Goal: Check status: Check status

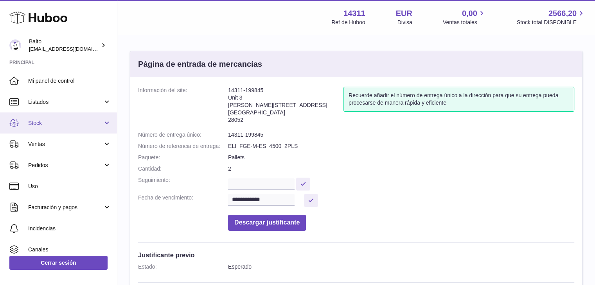
click at [61, 124] on span "Stock" at bounding box center [65, 123] width 75 height 7
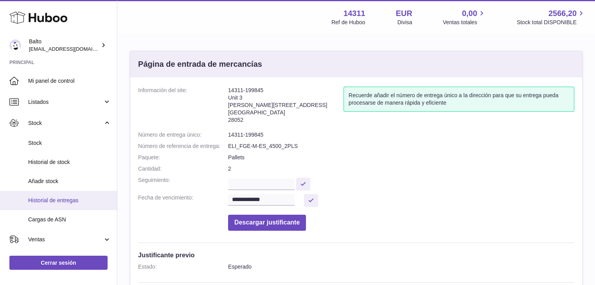
click at [70, 200] on span "Historial de entregas" at bounding box center [69, 200] width 83 height 7
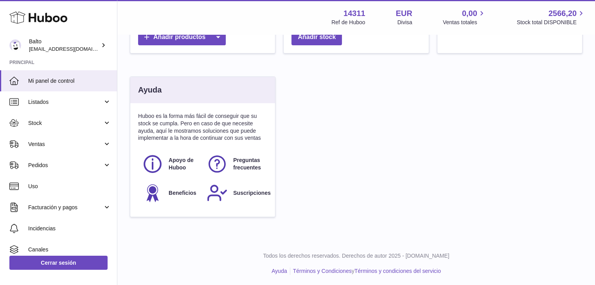
scroll to position [271, 0]
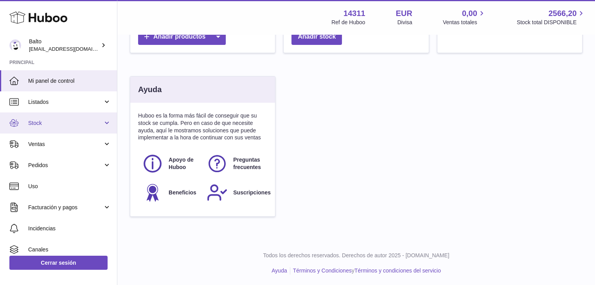
click at [77, 122] on span "Stock" at bounding box center [65, 123] width 75 height 7
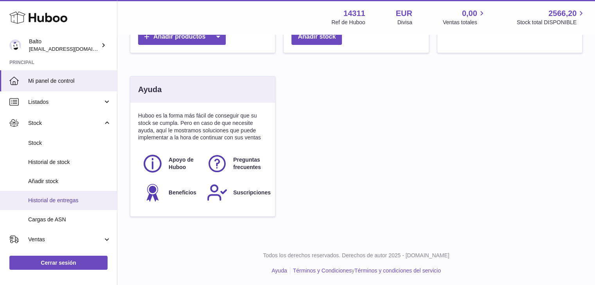
click at [72, 197] on span "Historial de entregas" at bounding box center [69, 200] width 83 height 7
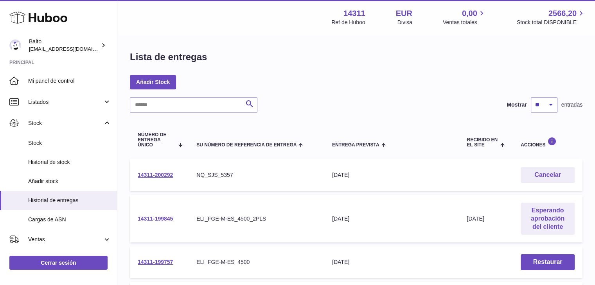
click at [171, 216] on link "14311-199845" at bounding box center [155, 219] width 35 height 6
